Goal: Information Seeking & Learning: Find specific page/section

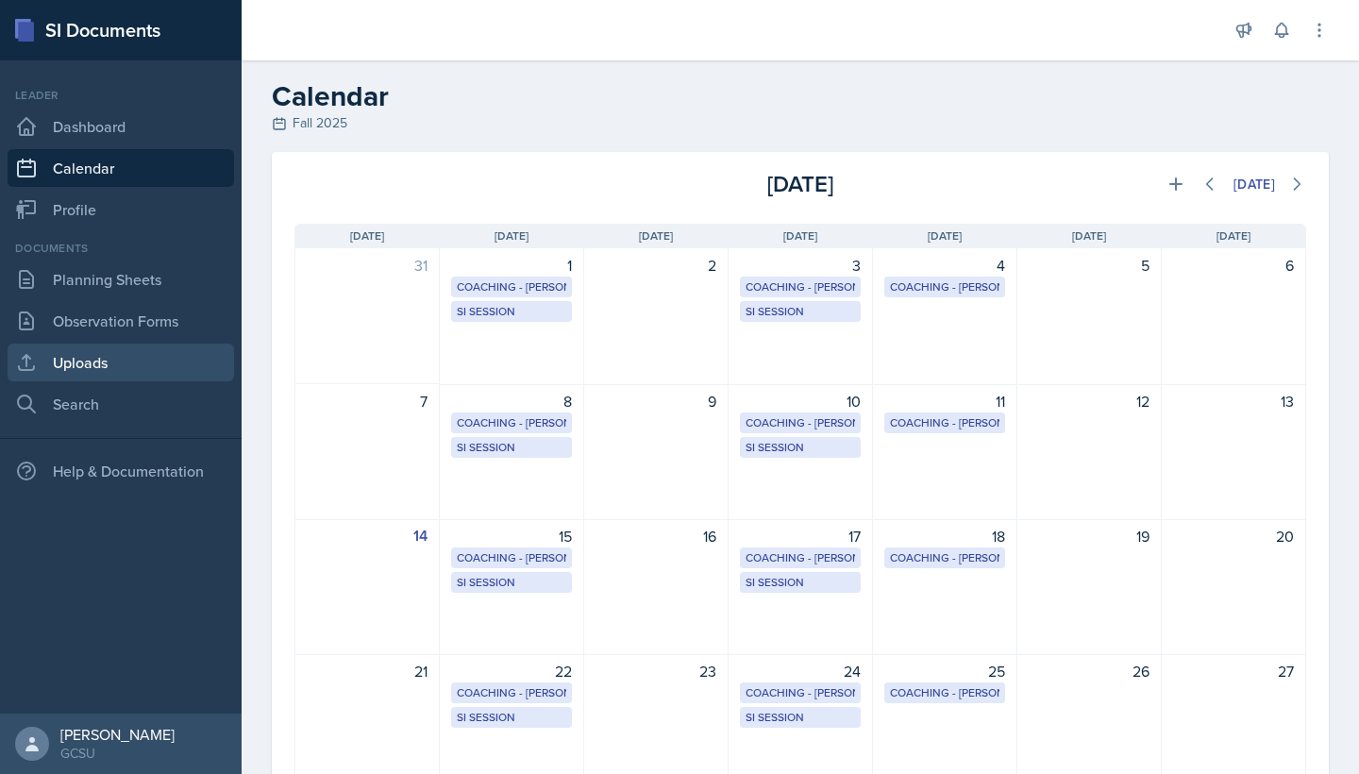
click at [51, 368] on link "Uploads" at bounding box center [121, 363] width 227 height 38
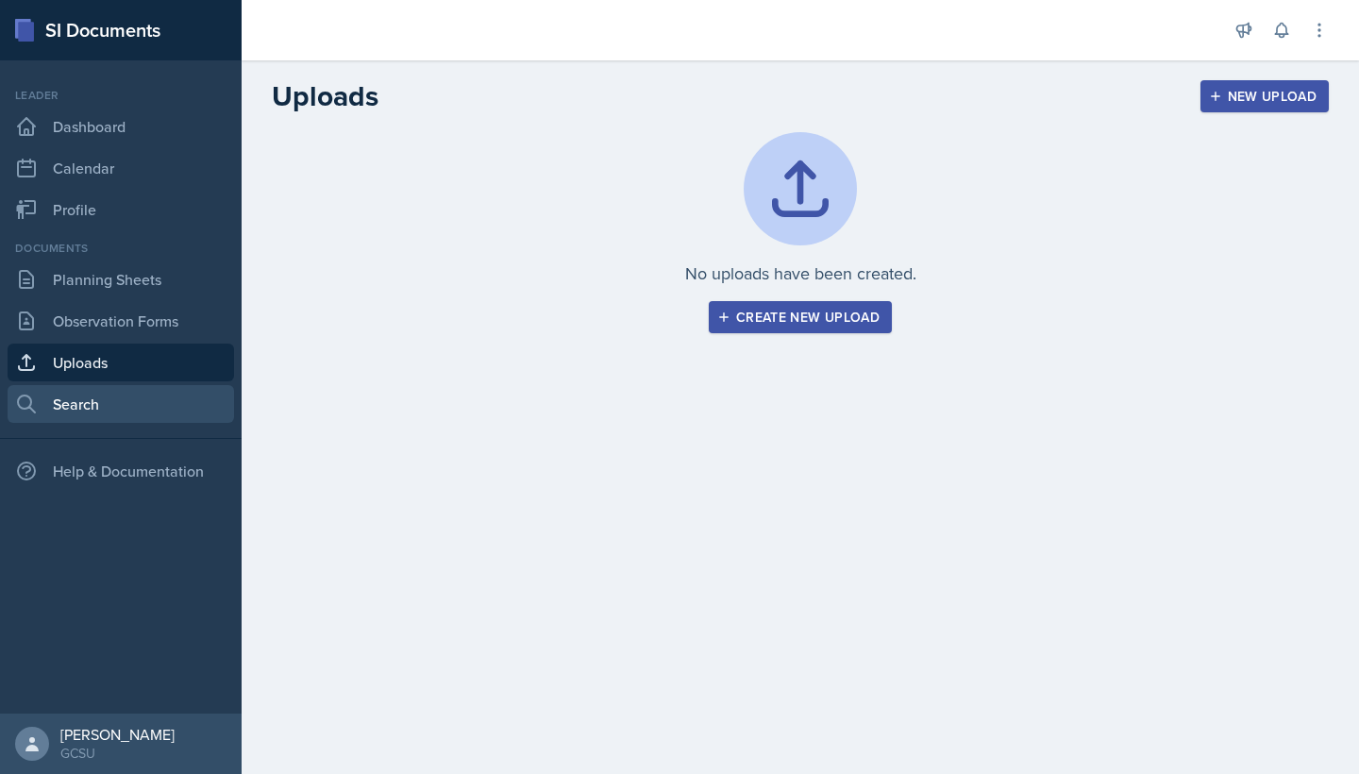
click at [56, 394] on link "Search" at bounding box center [121, 404] width 227 height 38
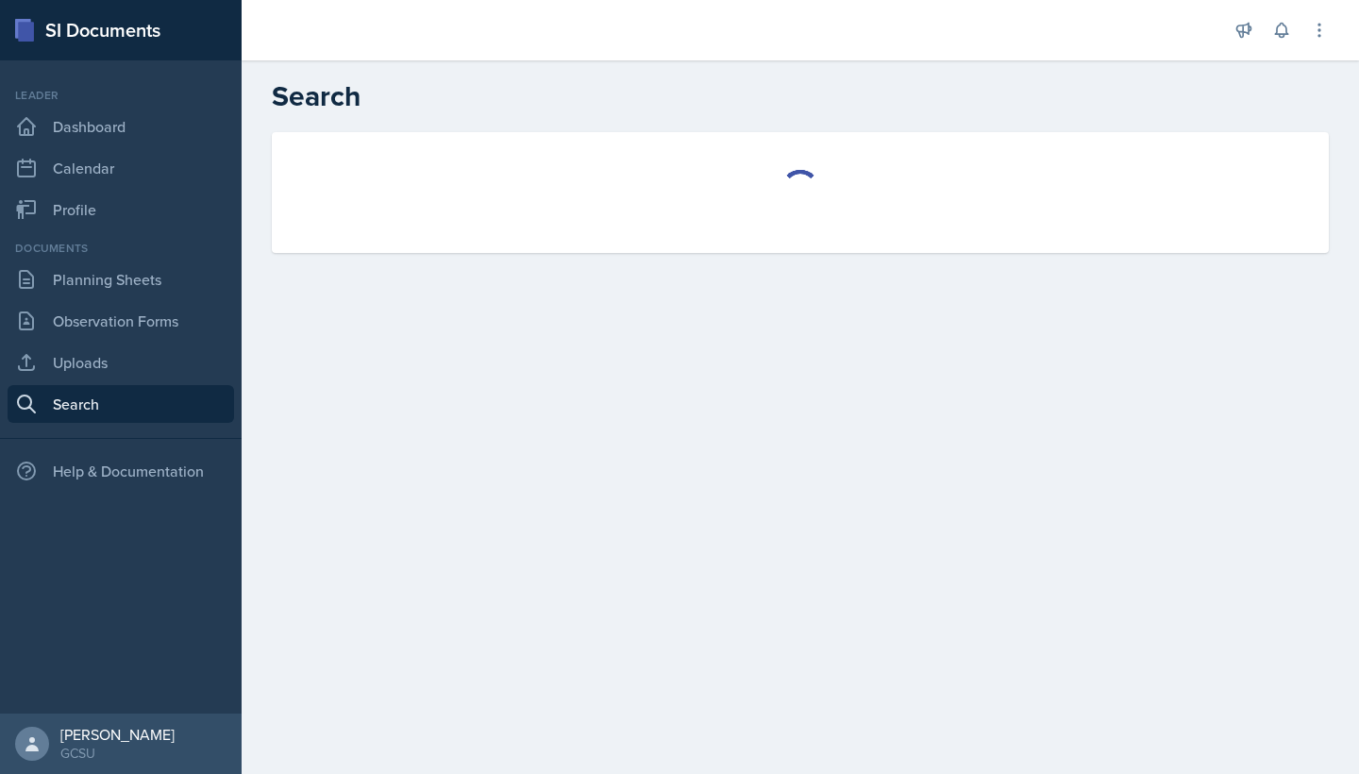
select select "all"
select select "1"
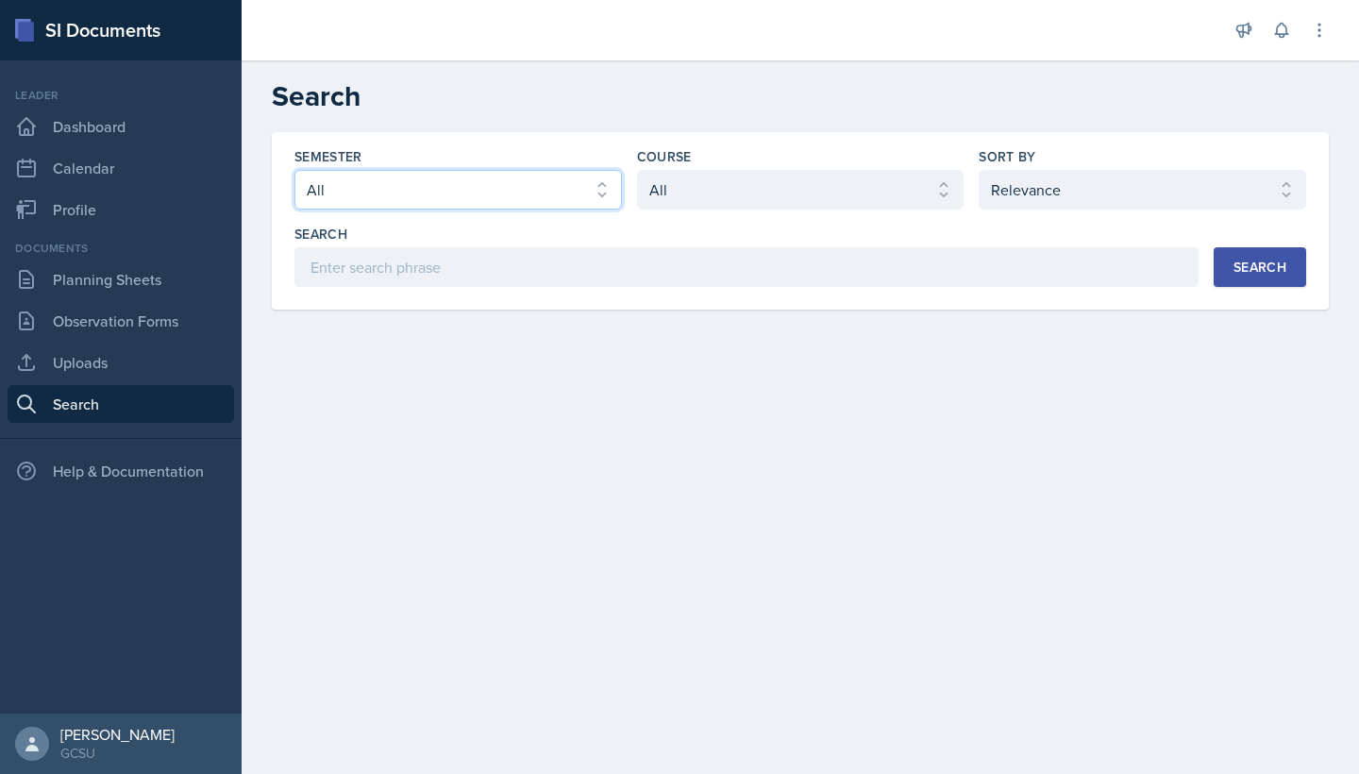
select select "986fdc3e-2246-4ffd-9cb8-78666de4ebed"
select select "d236ee51-059a-45e2-88e4-86a0f95ae8ef"
click at [1235, 274] on div "Search" at bounding box center [1260, 267] width 53 height 15
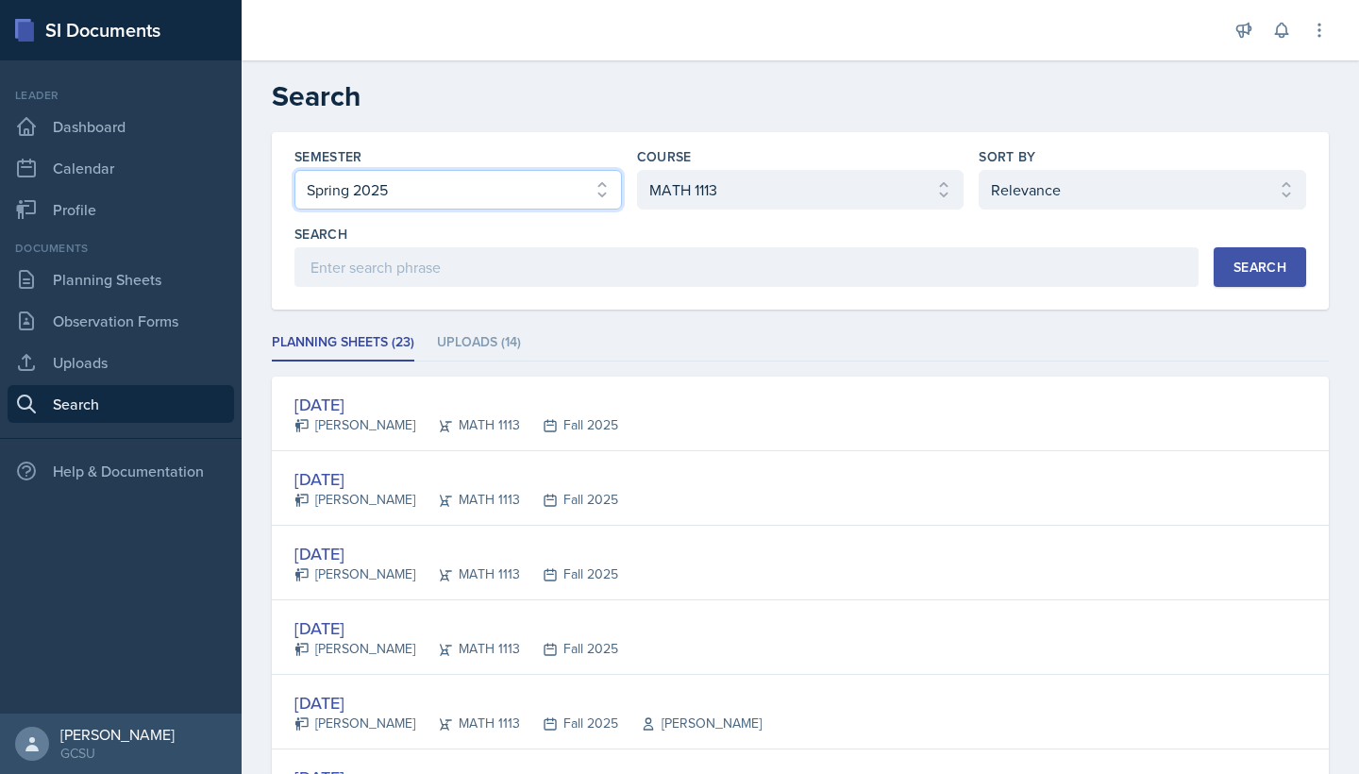
select select "986fdc3e-2246-4ffd-9cb8-78666de4ebed"
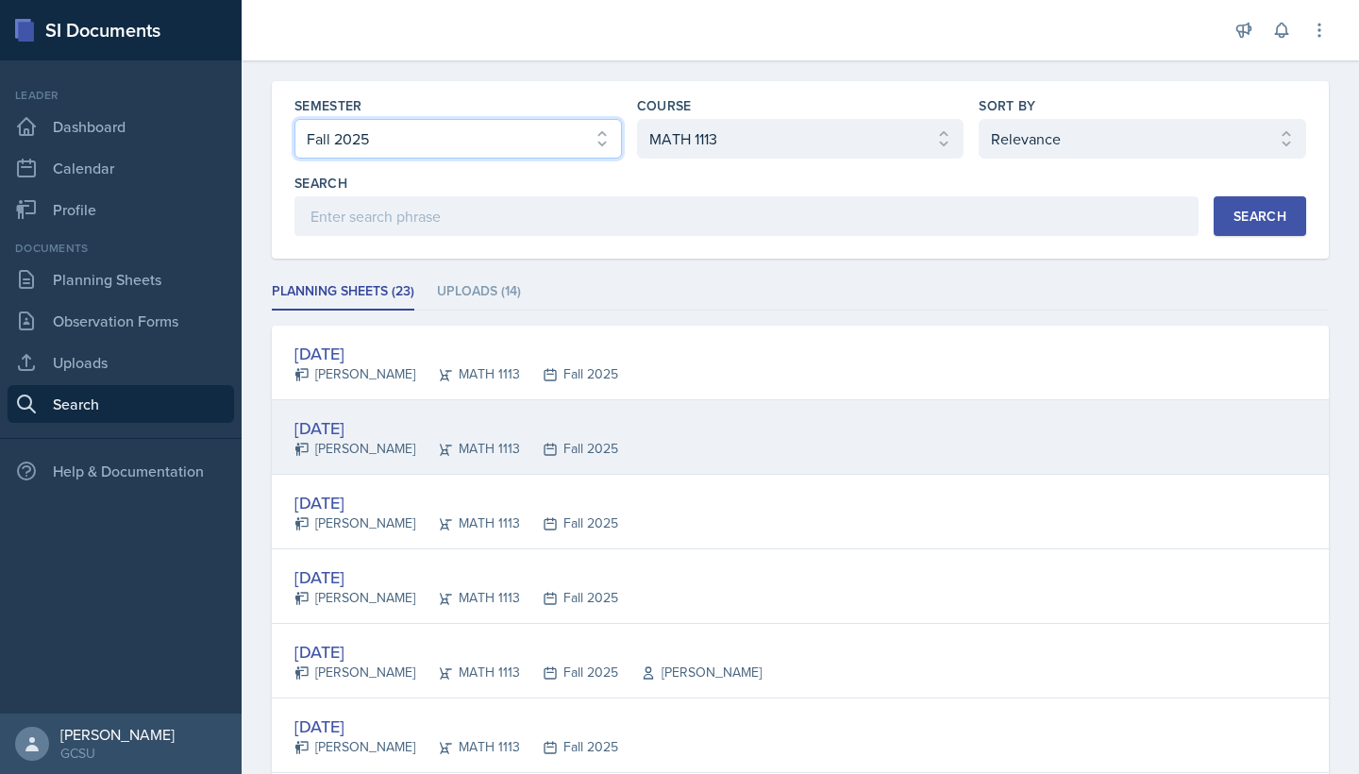
scroll to position [95, 0]
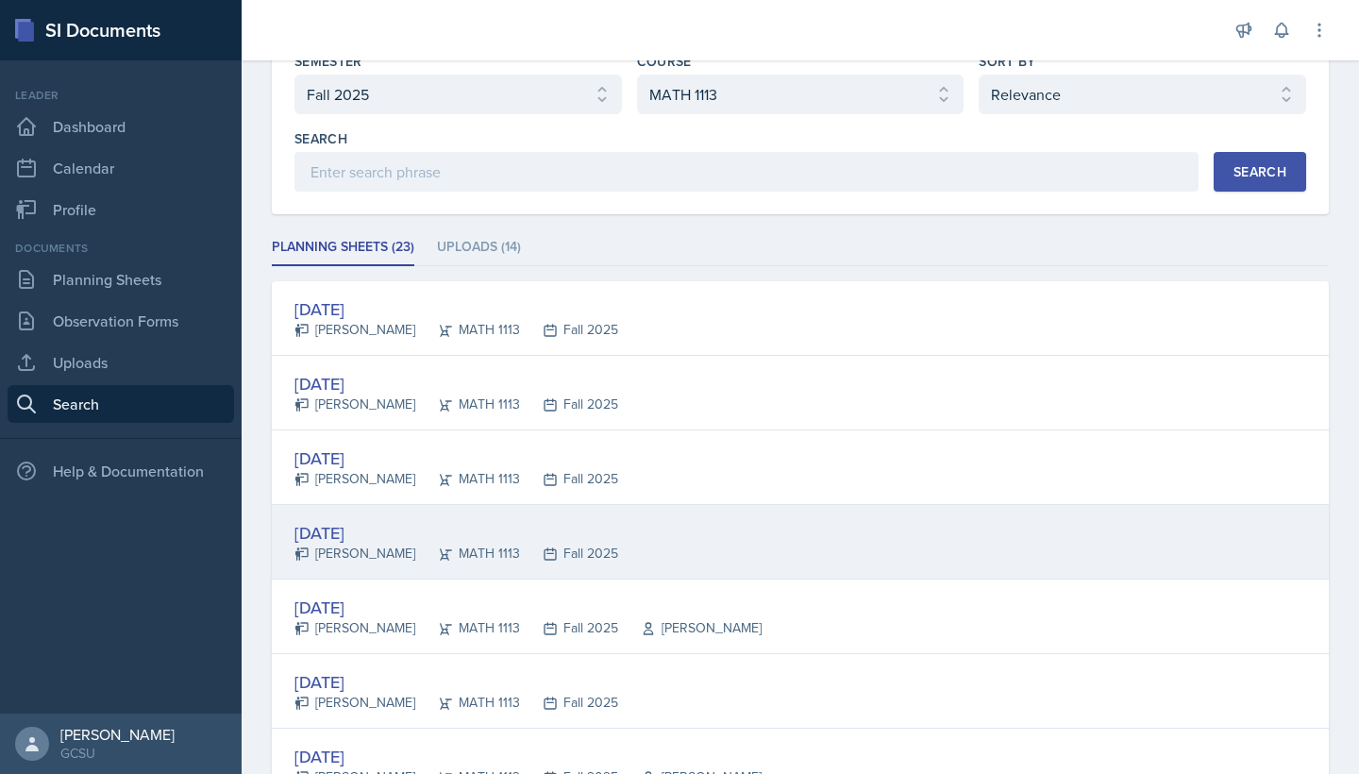
click at [653, 531] on div "[DATE] [PERSON_NAME] MATH 1113 Fall 2025" at bounding box center [800, 542] width 1057 height 75
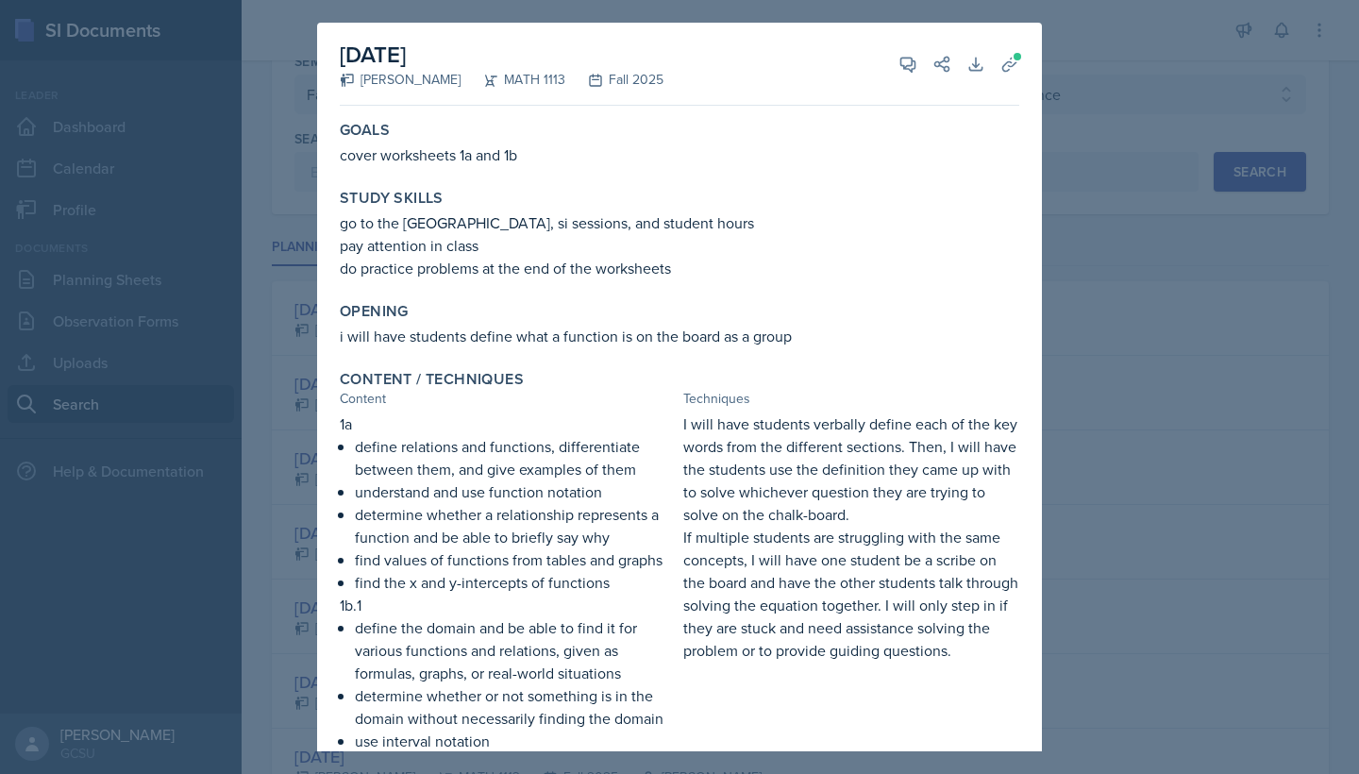
click at [1283, 218] on div at bounding box center [679, 387] width 1359 height 774
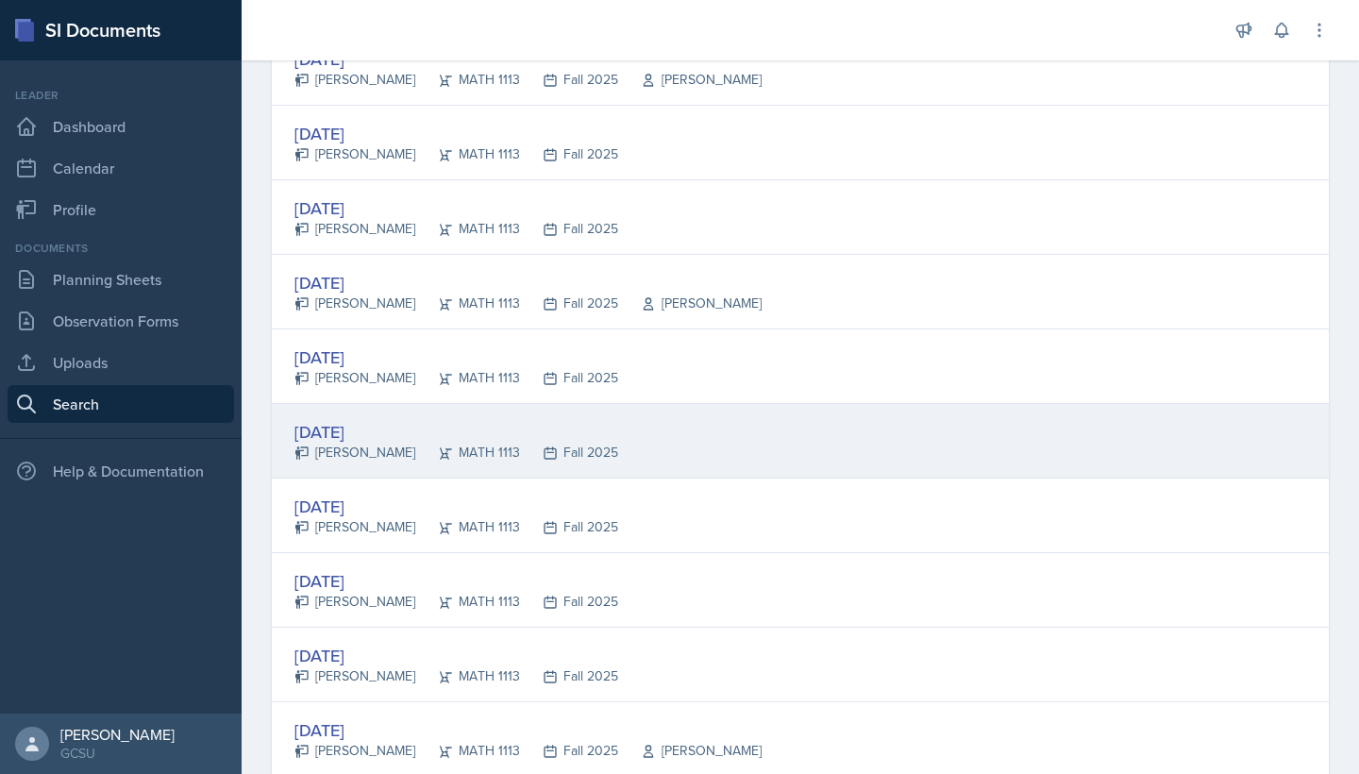
scroll to position [799, 0]
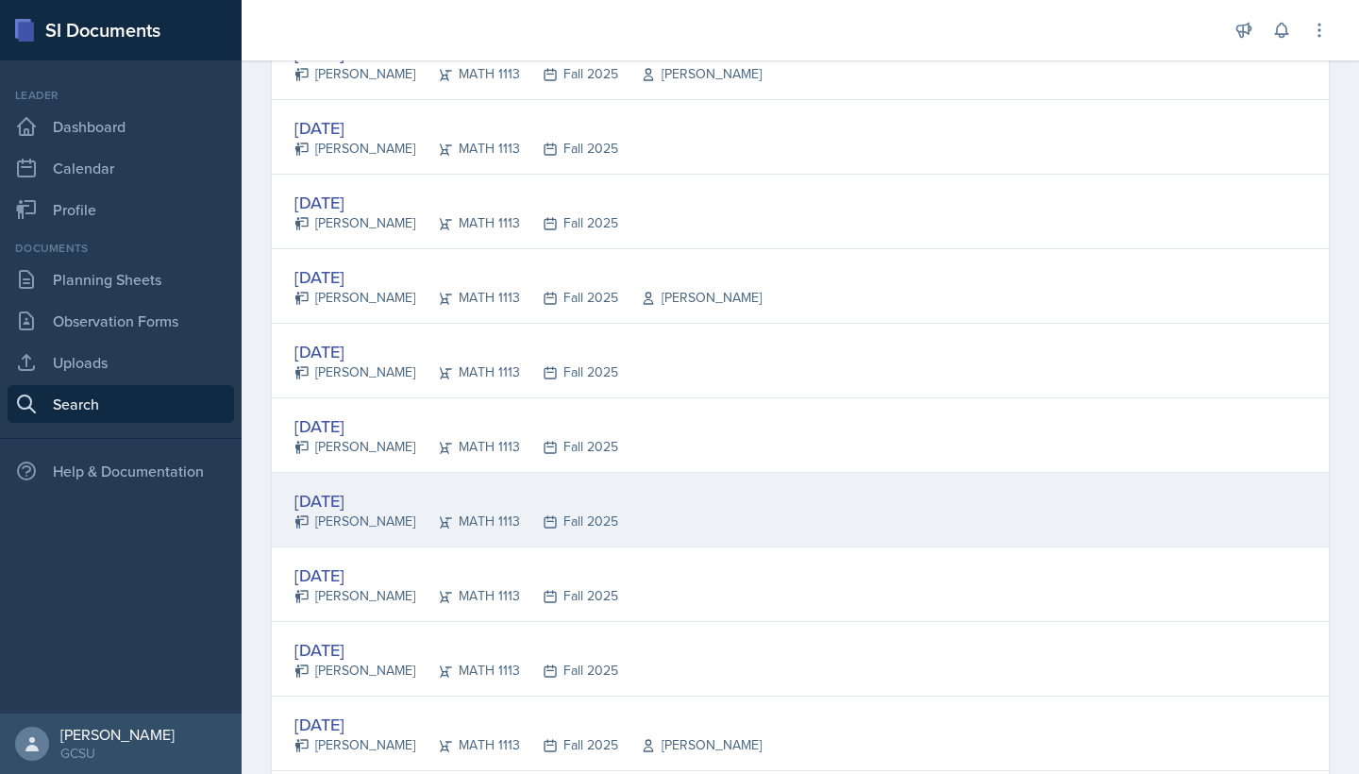
click at [635, 516] on div "[DATE] [PERSON_NAME] MATH 1113 Fall 2025" at bounding box center [800, 510] width 1057 height 75
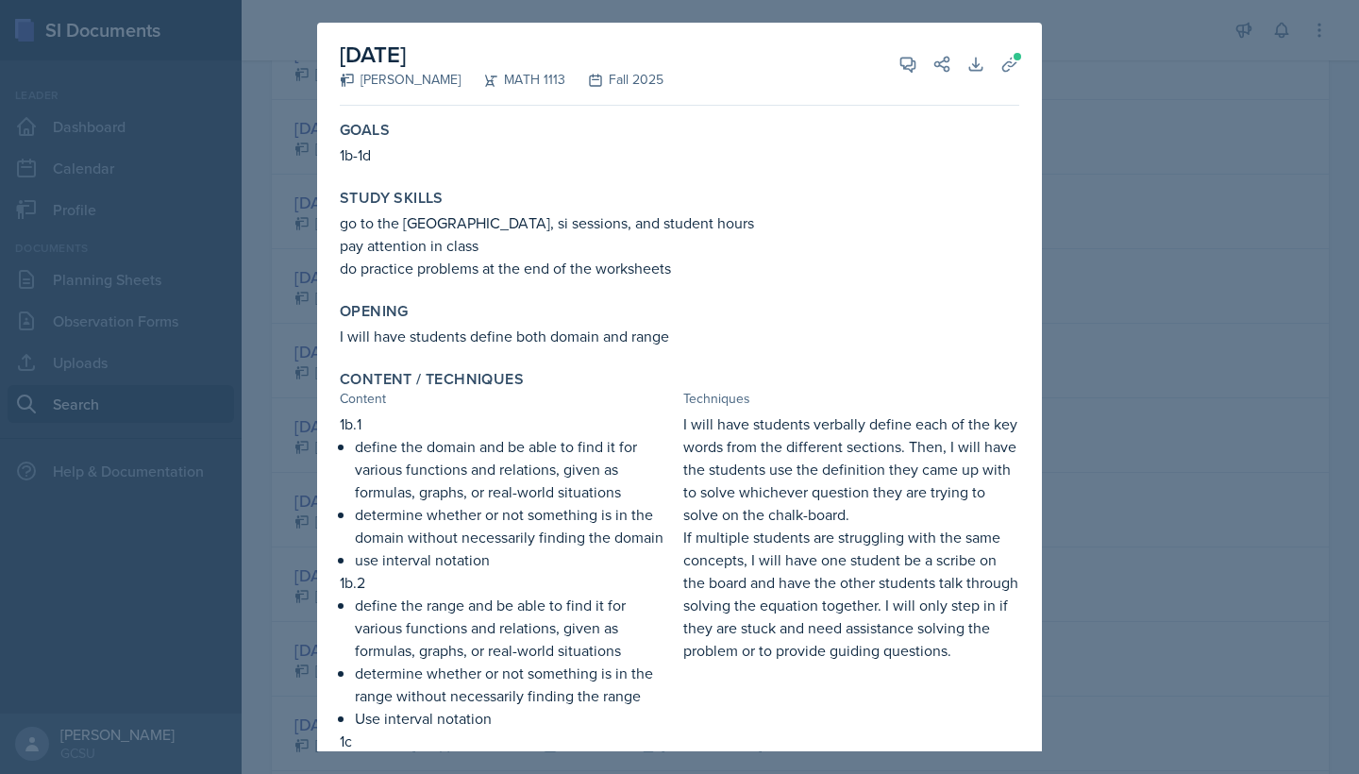
click at [1114, 385] on div at bounding box center [679, 387] width 1359 height 774
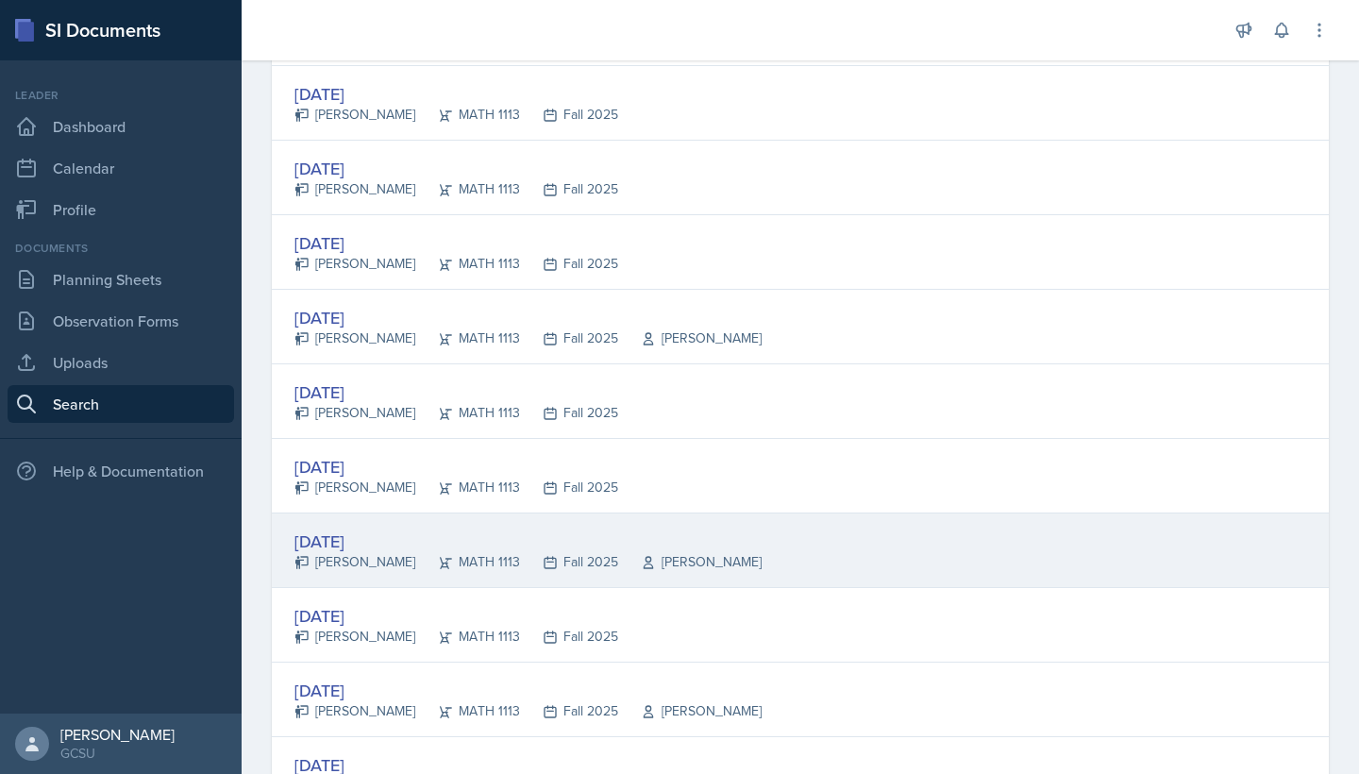
scroll to position [1213, 0]
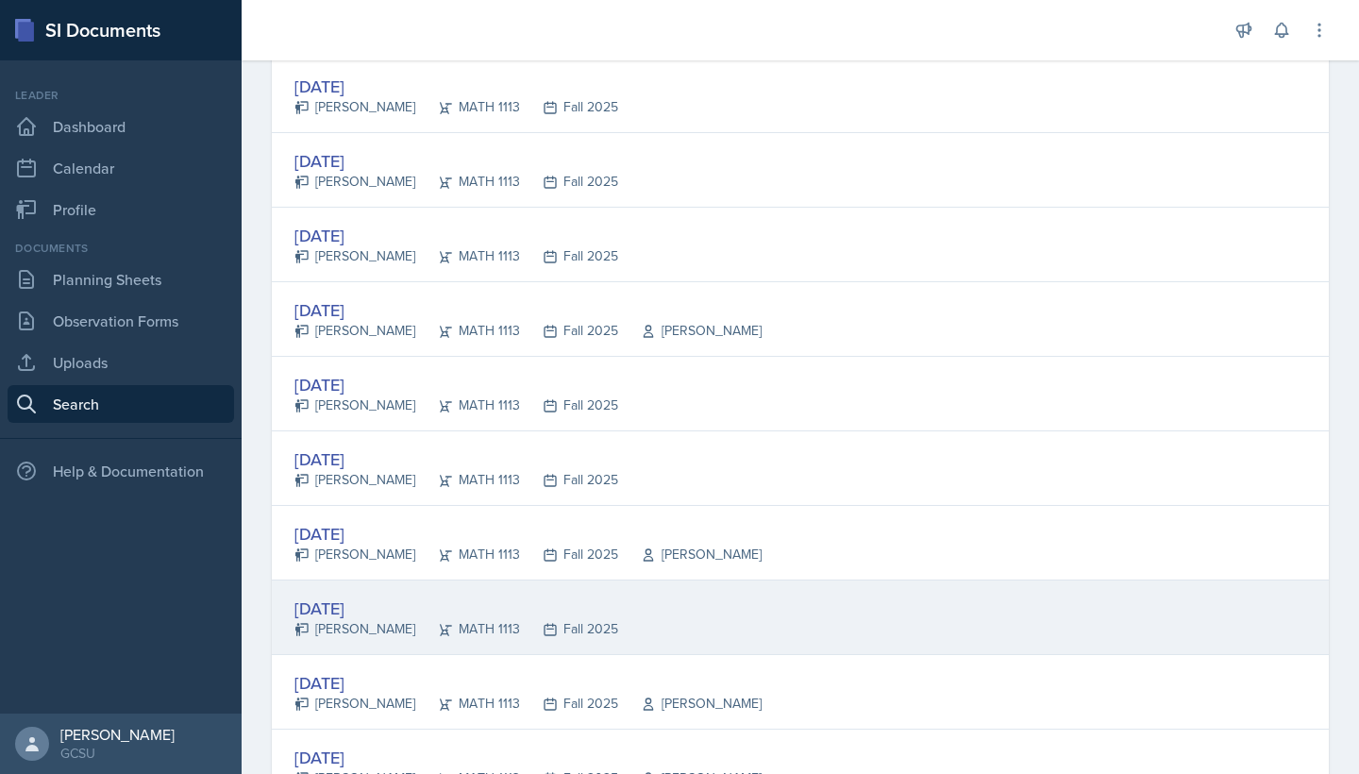
click at [653, 627] on div "[DATE] [PERSON_NAME] MATH 1113 Fall 2025" at bounding box center [800, 618] width 1057 height 75
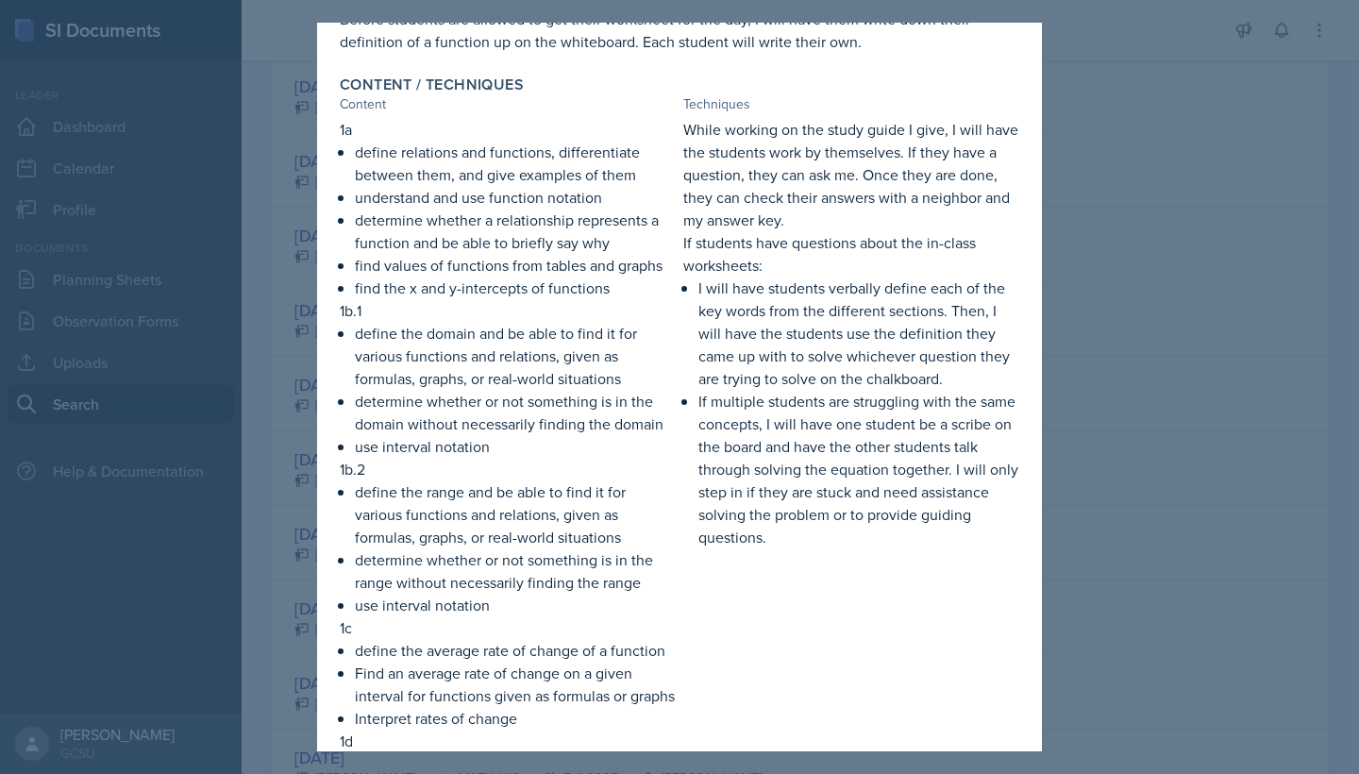
scroll to position [261, 0]
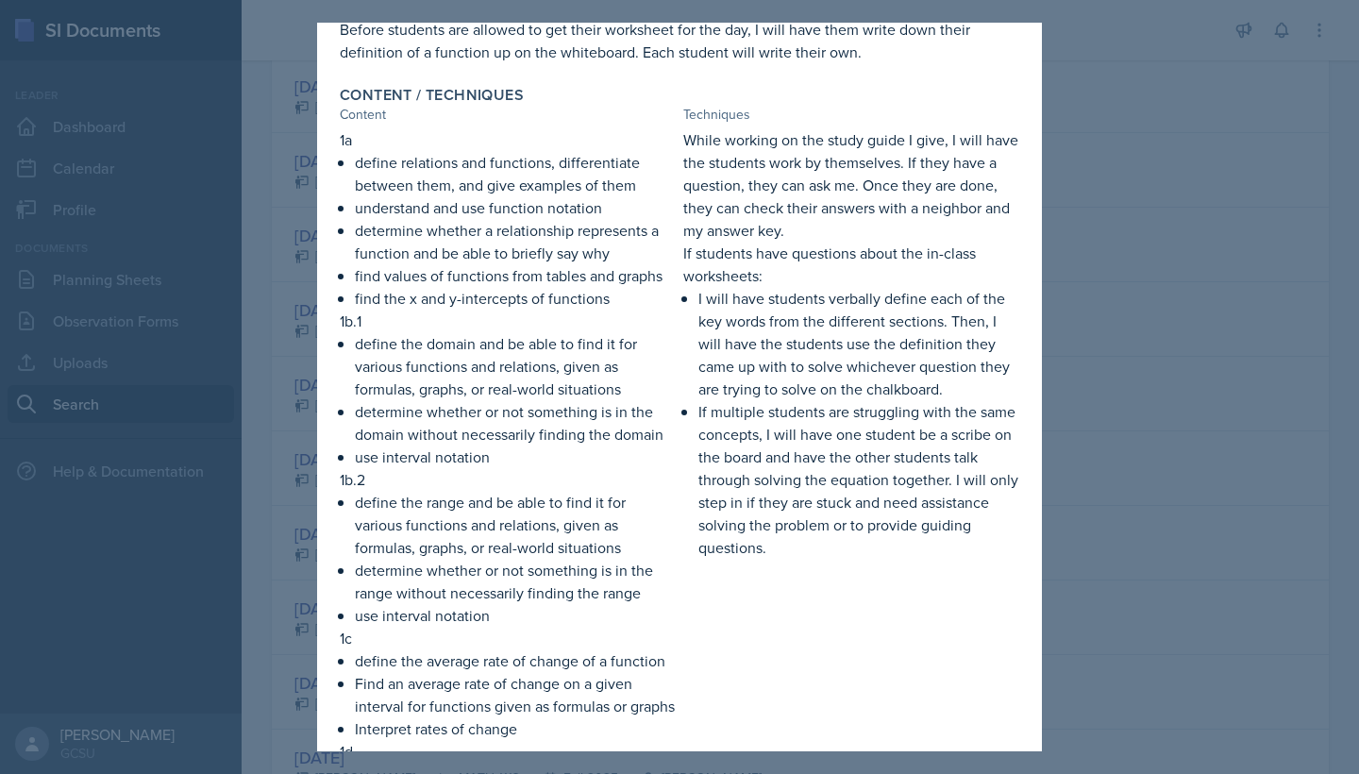
click at [1077, 276] on div at bounding box center [679, 387] width 1359 height 774
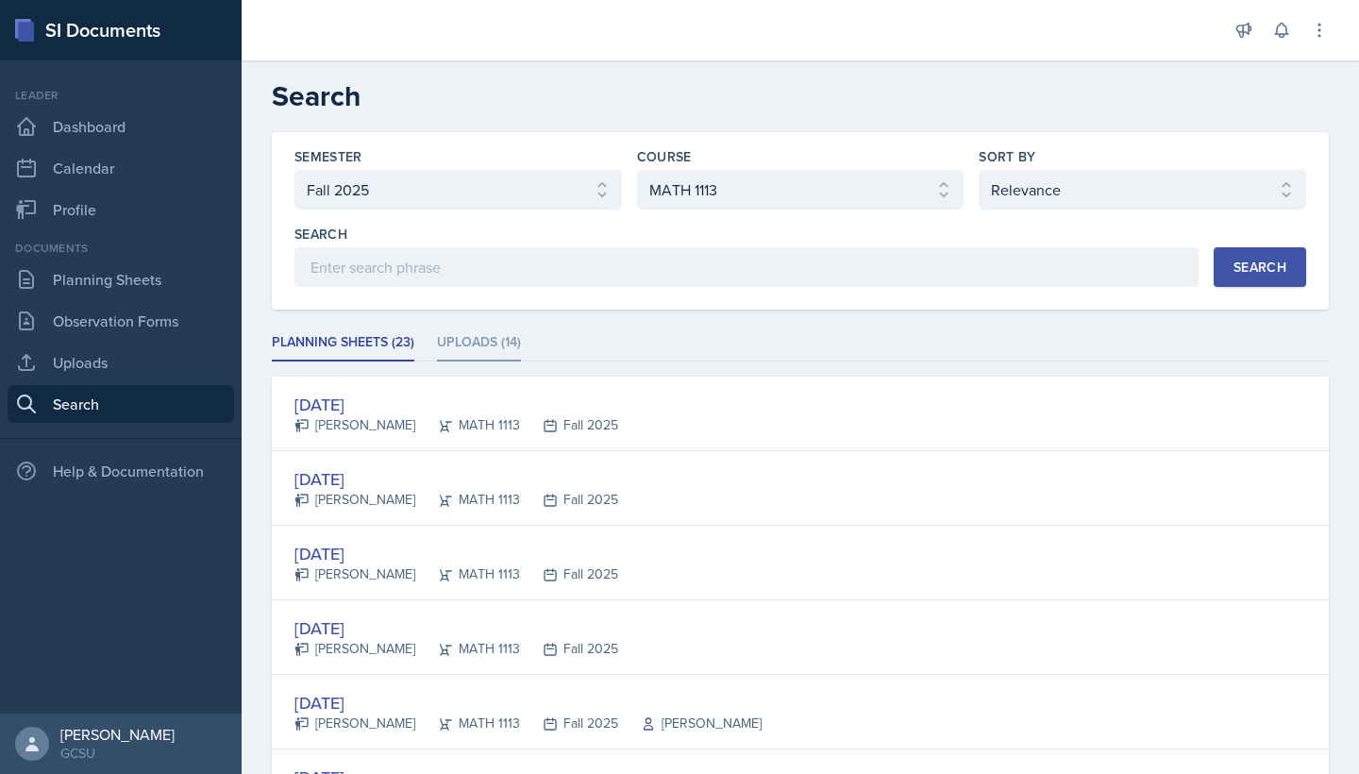
scroll to position [0, 0]
click at [467, 343] on li "Uploads (14)" at bounding box center [479, 343] width 84 height 37
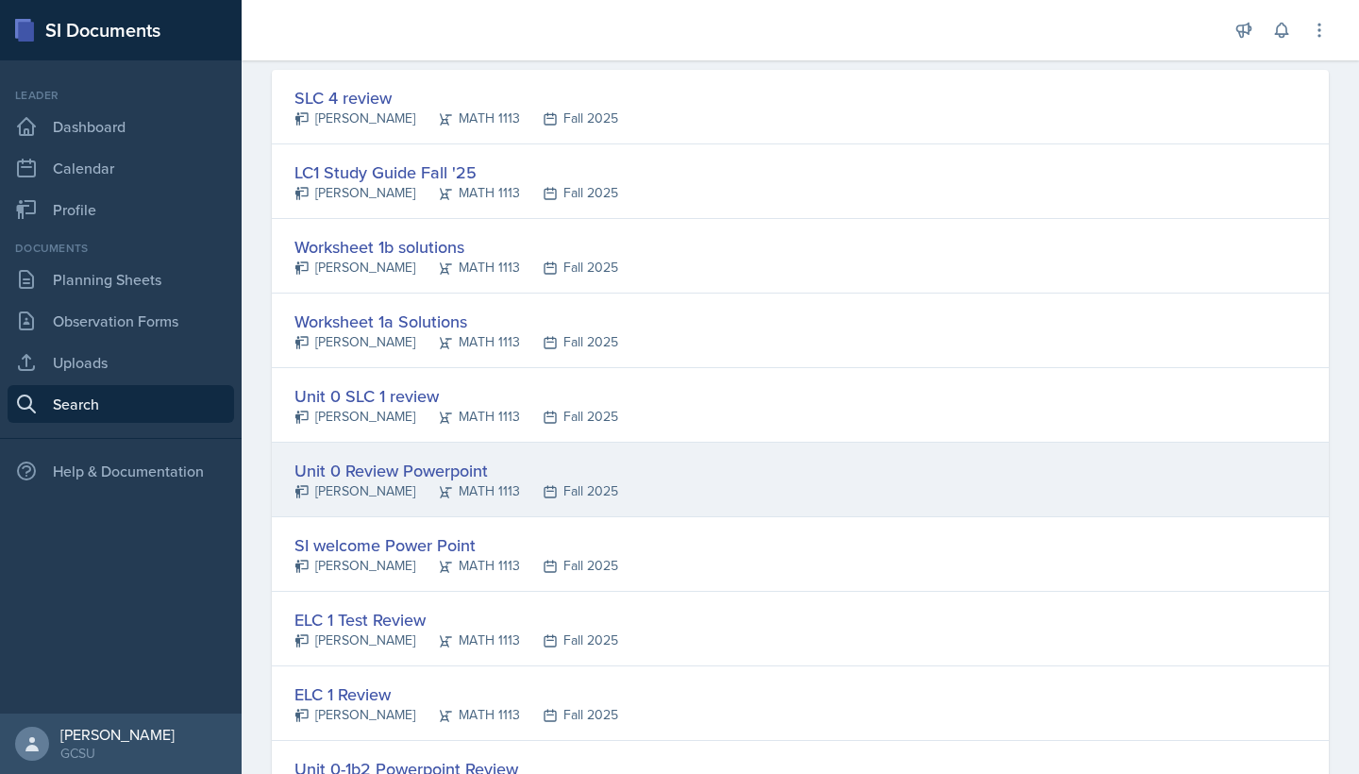
scroll to position [281, 0]
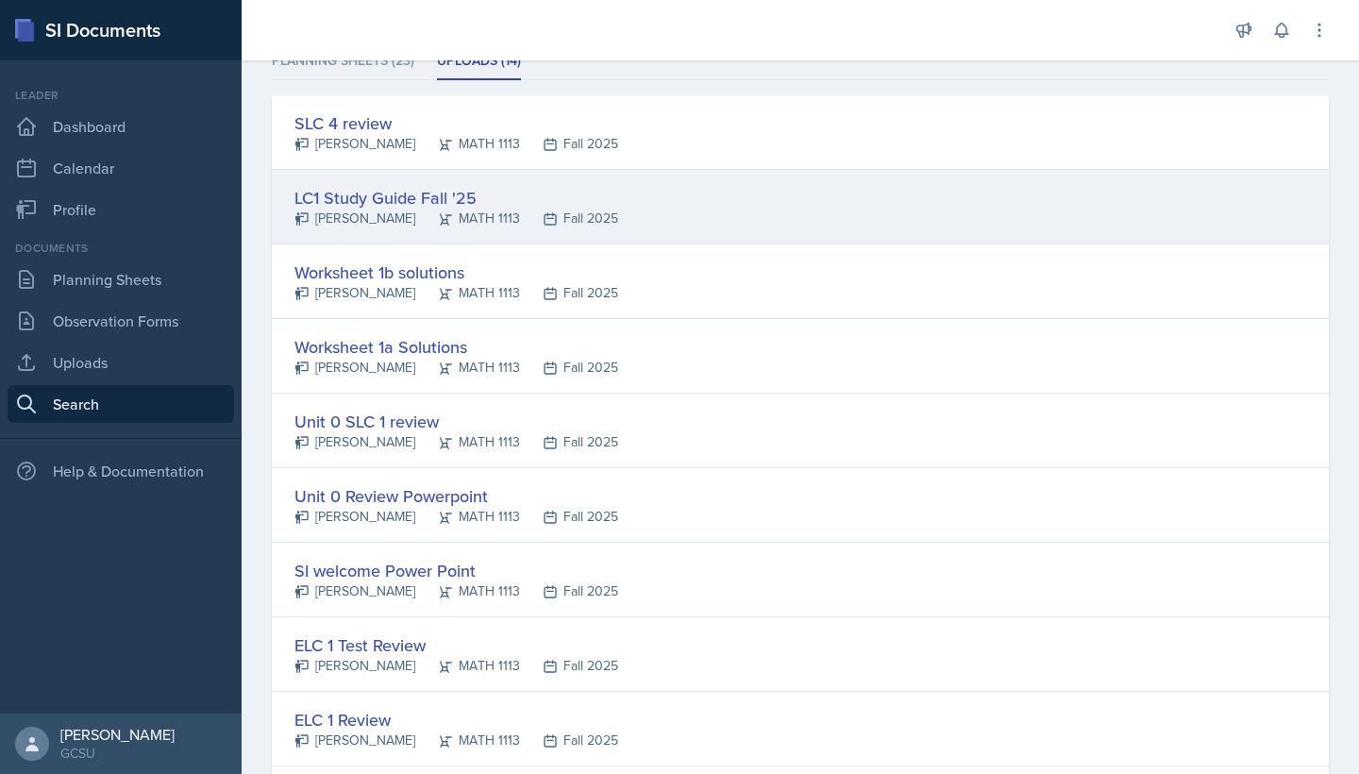
click at [429, 207] on div "LC1 Study Guide Fall '25" at bounding box center [457, 197] width 324 height 25
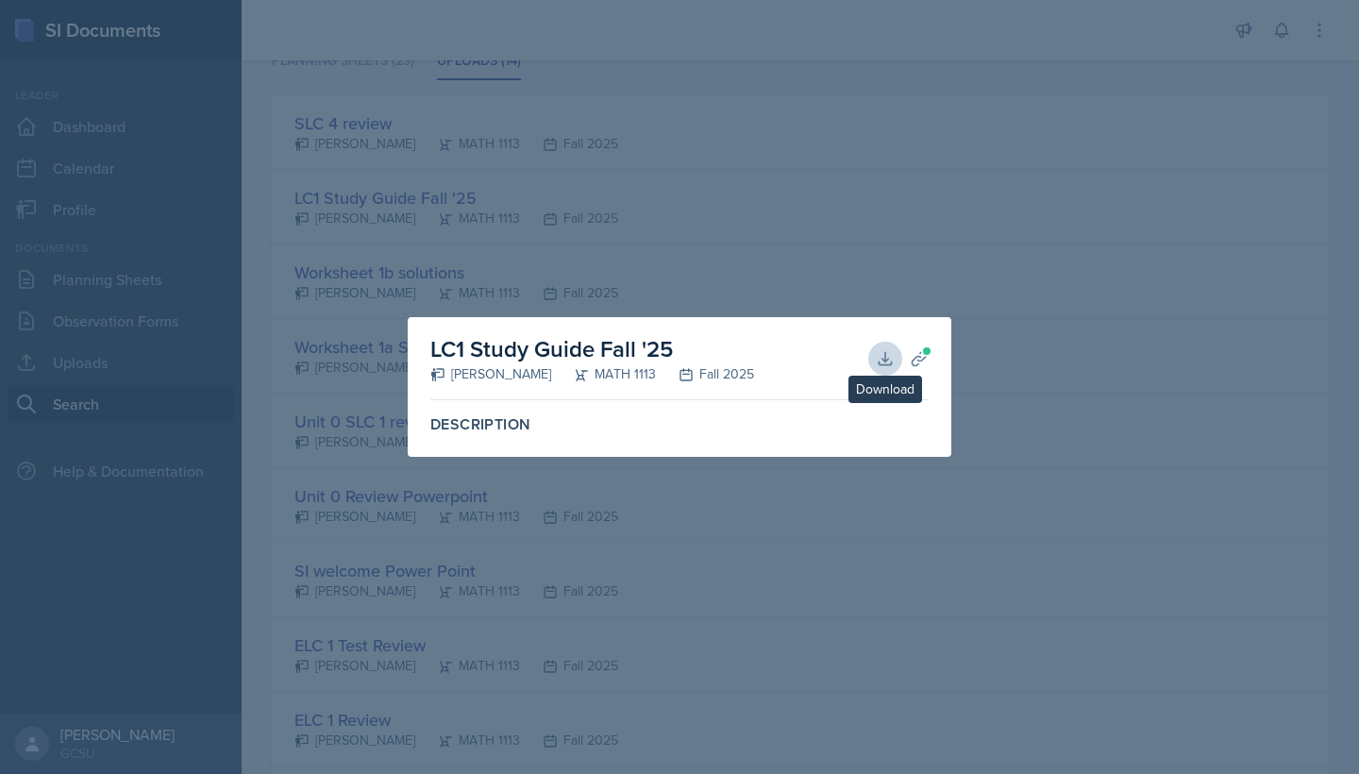
click at [877, 359] on icon at bounding box center [885, 358] width 19 height 19
click at [912, 559] on div at bounding box center [679, 387] width 1359 height 774
